Goal: Understand process/instructions: Learn how to perform a task or action

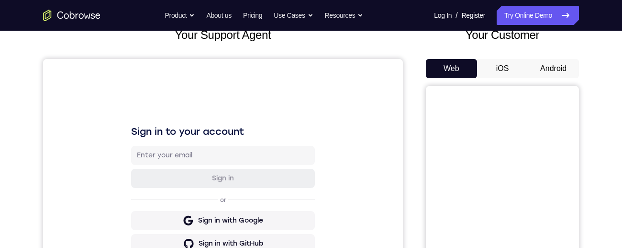
click at [547, 69] on button "Android" at bounding box center [553, 68] width 51 height 19
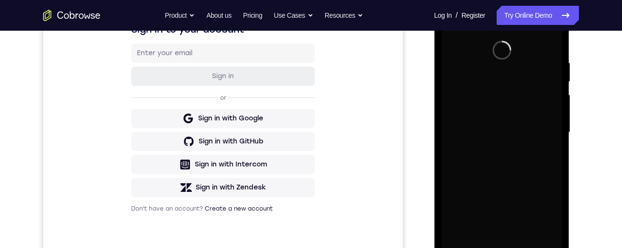
scroll to position [201, 0]
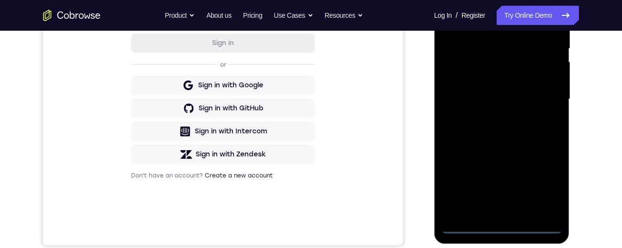
click at [505, 228] on div at bounding box center [501, 99] width 121 height 268
click at [546, 191] on div at bounding box center [501, 99] width 121 height 268
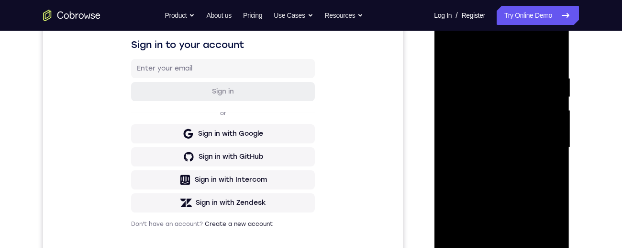
click at [504, 48] on div at bounding box center [501, 147] width 121 height 268
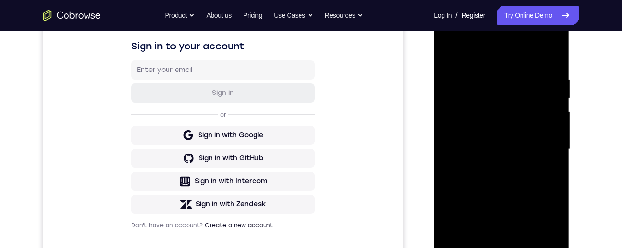
click at [542, 149] on div at bounding box center [501, 149] width 121 height 268
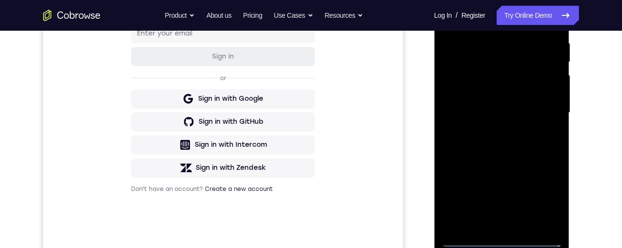
click at [493, 226] on div at bounding box center [501, 112] width 121 height 268
click at [529, 99] on div at bounding box center [501, 112] width 121 height 268
click at [505, 95] on div at bounding box center [501, 112] width 121 height 268
click at [513, 112] on div at bounding box center [501, 112] width 121 height 268
click at [520, 145] on div at bounding box center [501, 112] width 121 height 268
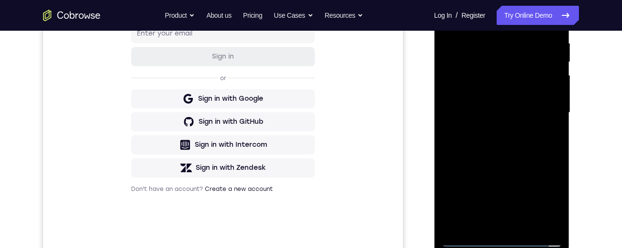
click at [518, 148] on div at bounding box center [501, 112] width 121 height 268
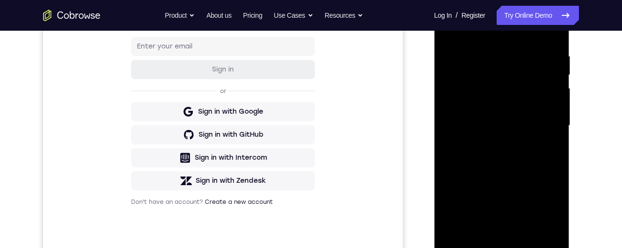
scroll to position [180, 0]
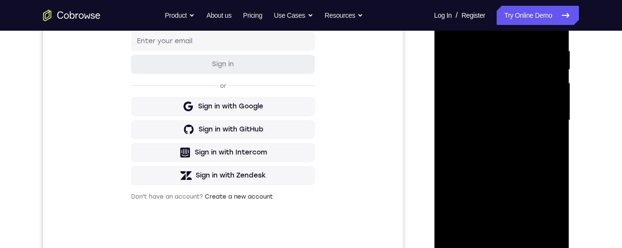
click at [525, 157] on div at bounding box center [501, 120] width 121 height 268
click at [529, 232] on div at bounding box center [501, 120] width 121 height 268
